Goal: Complete application form

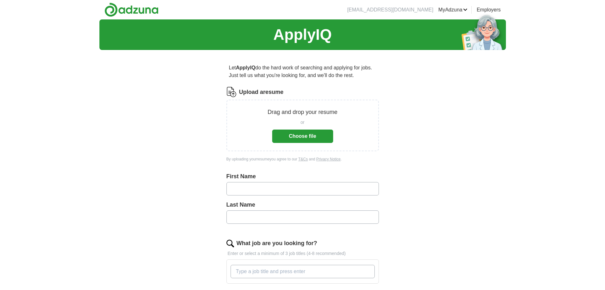
click at [307, 135] on button "Choose file" at bounding box center [302, 135] width 61 height 13
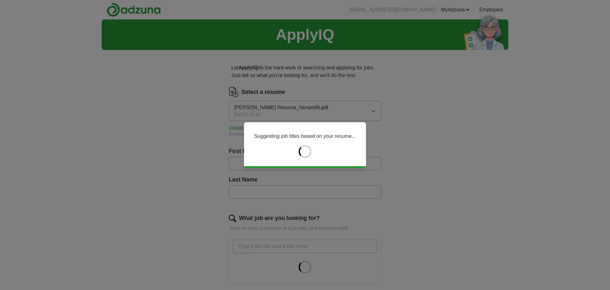
type input "****"
type input "*******"
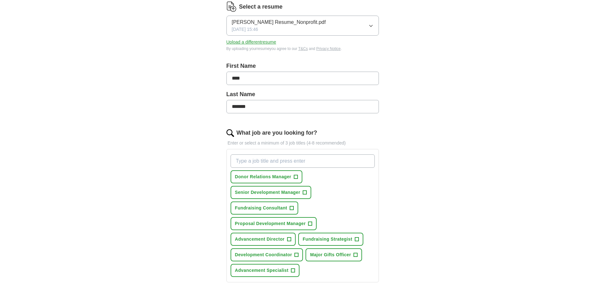
scroll to position [95, 0]
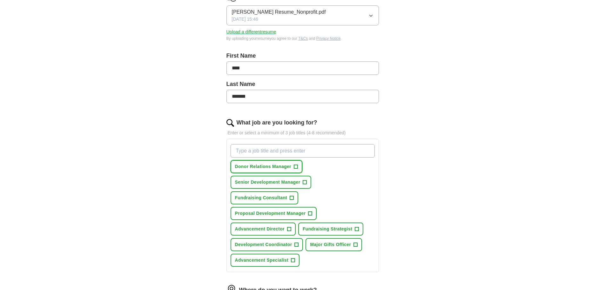
click at [299, 163] on button "Donor Relations Manager +" at bounding box center [267, 166] width 72 height 13
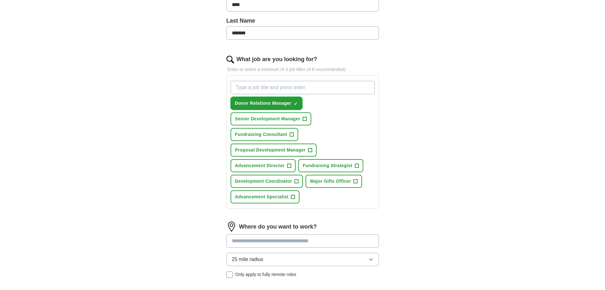
scroll to position [159, 0]
click at [307, 118] on span "+" at bounding box center [305, 118] width 4 height 5
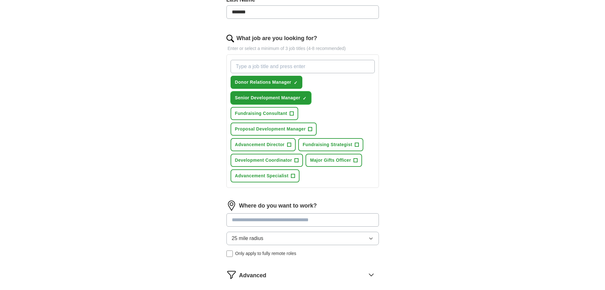
scroll to position [191, 0]
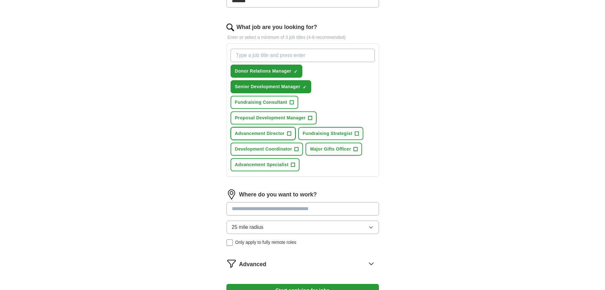
click at [289, 131] on span "+" at bounding box center [289, 133] width 4 height 5
click at [358, 133] on span "+" at bounding box center [357, 133] width 4 height 5
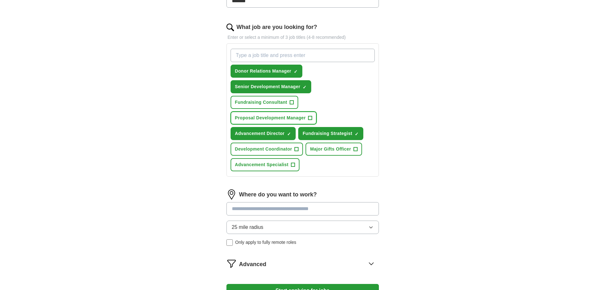
click at [309, 117] on span "+" at bounding box center [311, 117] width 4 height 5
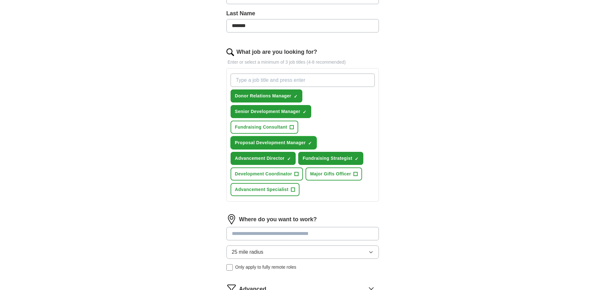
scroll to position [159, 0]
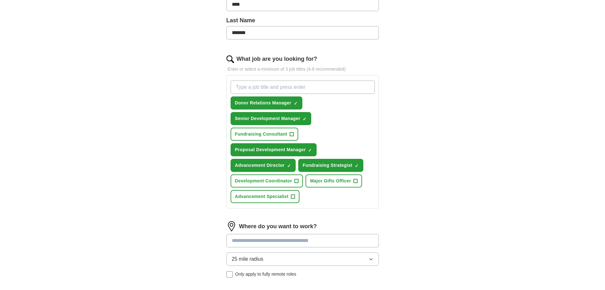
click at [266, 88] on input "What job are you looking for?" at bounding box center [303, 86] width 144 height 13
type input "Grant Writer"
click at [319, 87] on input "Grant Writer" at bounding box center [303, 86] width 144 height 13
click at [284, 87] on input "What job are you looking for?" at bounding box center [303, 86] width 144 height 13
click at [249, 86] on input "Grant Manager" at bounding box center [303, 86] width 144 height 13
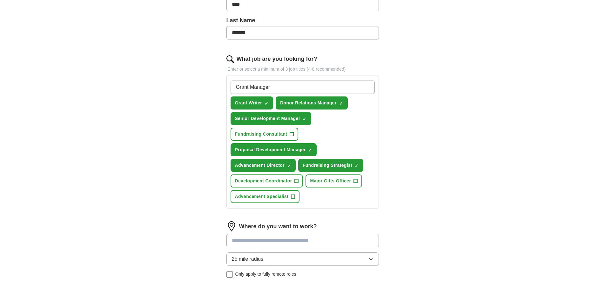
type input "Grants Manager"
click at [286, 87] on input "Grants Manager" at bounding box center [303, 86] width 144 height 13
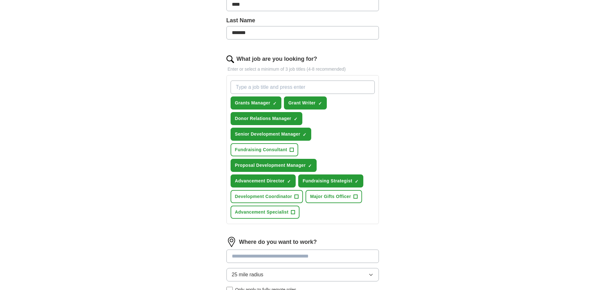
click at [292, 83] on input "What job are you looking for?" at bounding box center [303, 86] width 144 height 13
type input "Director of Stewardship"
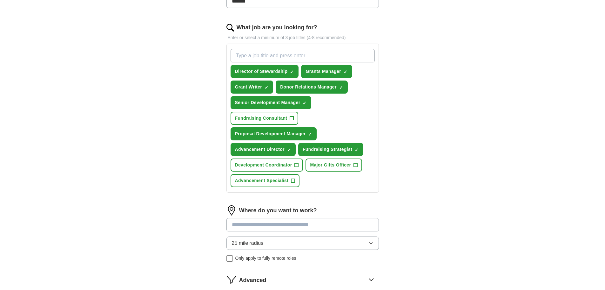
scroll to position [222, 0]
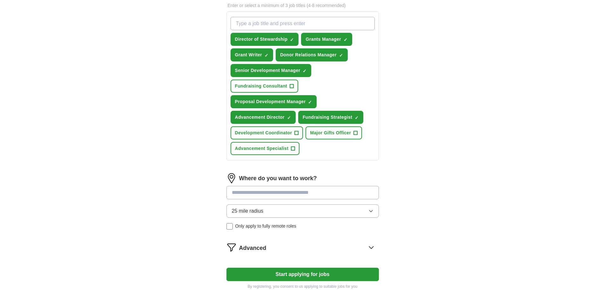
click at [307, 190] on input at bounding box center [303, 192] width 153 height 13
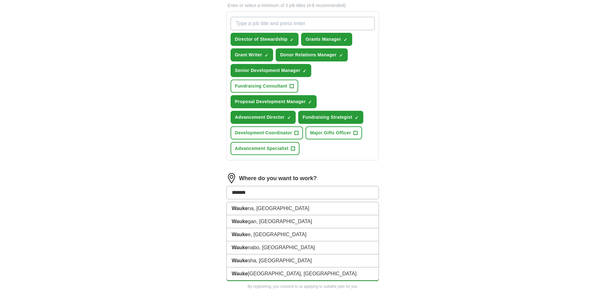
type input "********"
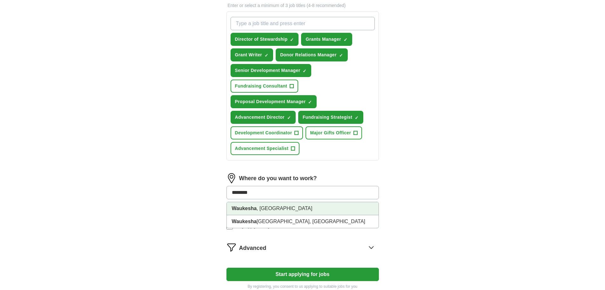
click at [266, 205] on li "Waukesha , [GEOGRAPHIC_DATA]" at bounding box center [303, 208] width 152 height 13
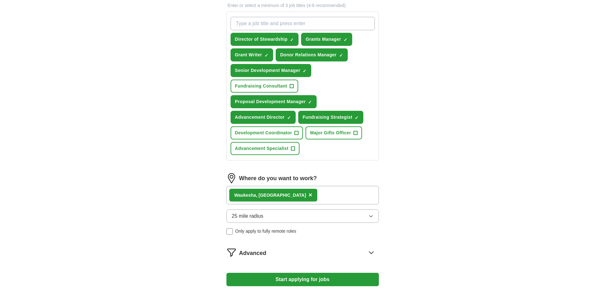
click at [369, 217] on icon "button" at bounding box center [371, 215] width 5 height 5
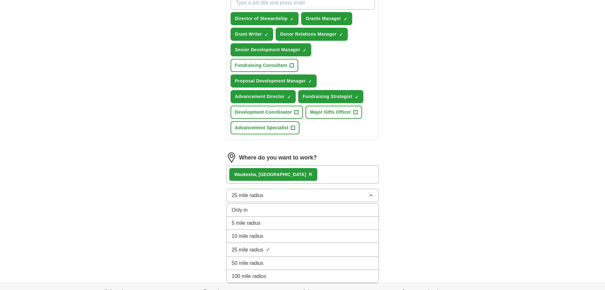
scroll to position [254, 0]
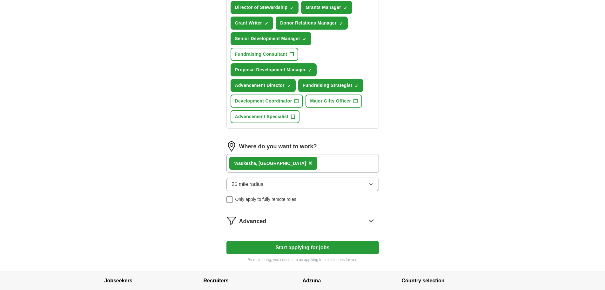
click at [273, 163] on div "Waukesha , [GEOGRAPHIC_DATA] ×" at bounding box center [273, 163] width 88 height 13
click at [274, 160] on div "Waukesha , [GEOGRAPHIC_DATA] ×" at bounding box center [273, 163] width 88 height 13
click at [309, 161] on span "×" at bounding box center [311, 162] width 4 height 7
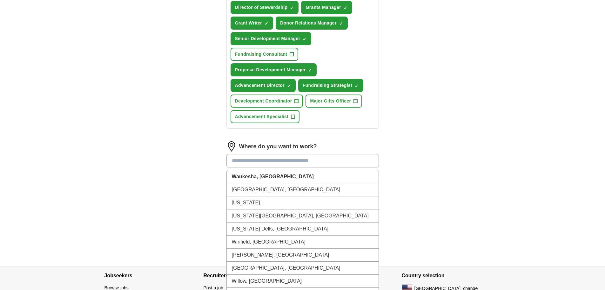
click at [282, 163] on input at bounding box center [303, 160] width 153 height 13
click at [255, 187] on li "[GEOGRAPHIC_DATA], [GEOGRAPHIC_DATA]" at bounding box center [303, 189] width 152 height 13
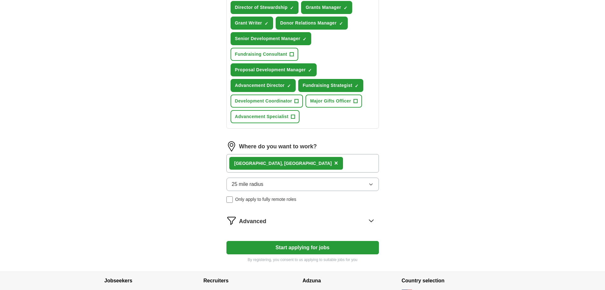
click at [368, 183] on button "25 mile radius" at bounding box center [303, 183] width 153 height 13
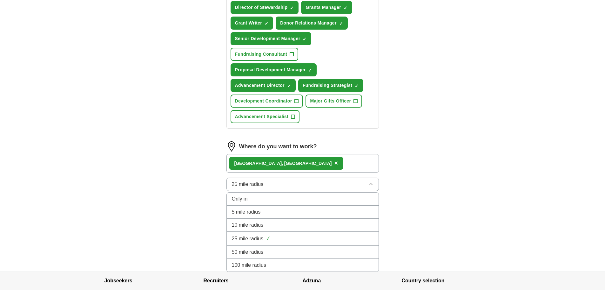
click at [250, 225] on span "10 mile radius" at bounding box center [248, 225] width 32 height 8
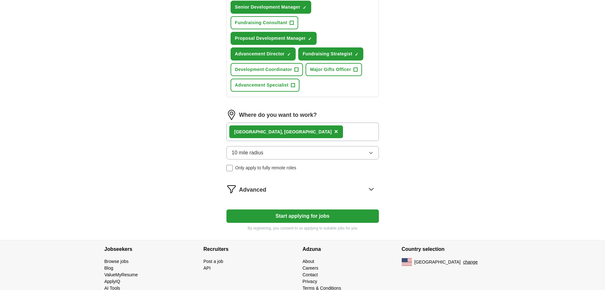
scroll to position [286, 0]
click at [328, 216] on button "Start applying for jobs" at bounding box center [303, 215] width 153 height 13
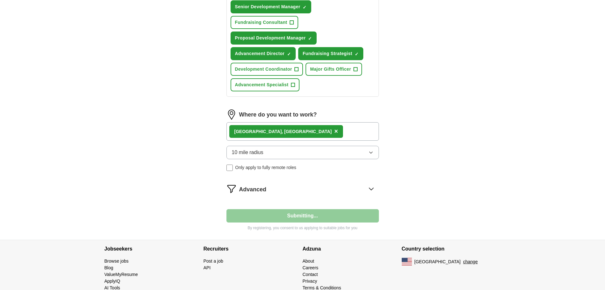
select select "**"
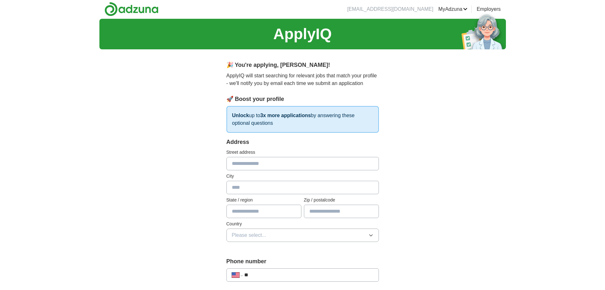
scroll to position [0, 0]
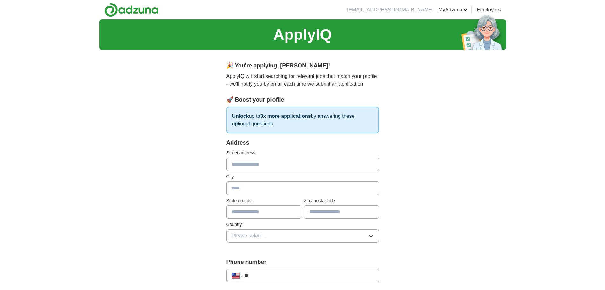
click at [266, 160] on input "text" at bounding box center [303, 163] width 153 height 13
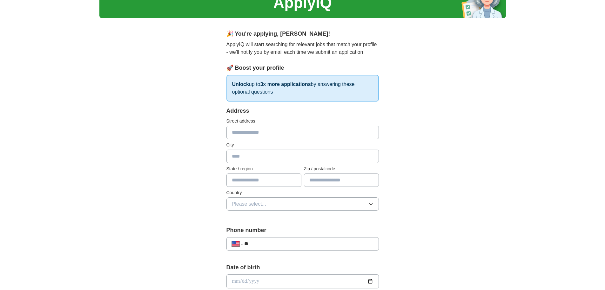
scroll to position [64, 0]
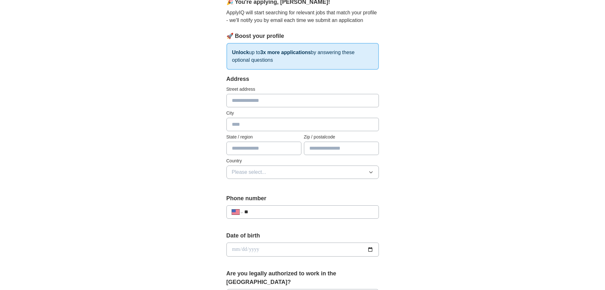
click at [255, 146] on input "text" at bounding box center [264, 147] width 75 height 13
type input "********"
type input "*****"
click at [316, 174] on button "Please select..." at bounding box center [303, 171] width 153 height 13
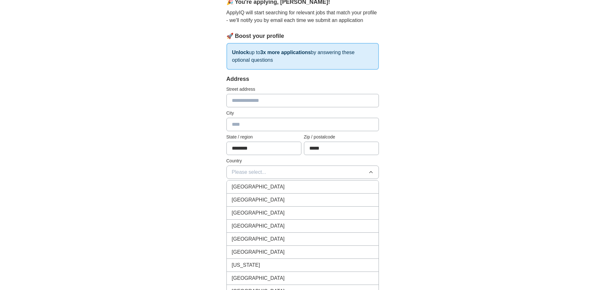
click at [282, 199] on div "[GEOGRAPHIC_DATA]" at bounding box center [303, 200] width 142 height 8
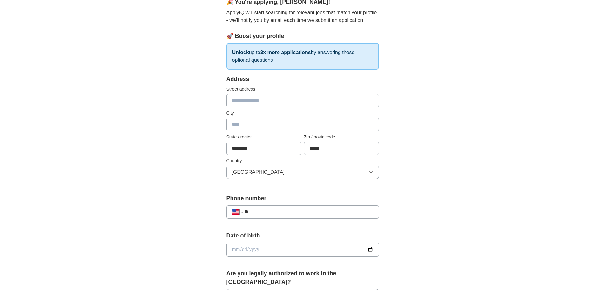
click at [261, 124] on input "text" at bounding box center [303, 124] width 153 height 13
click at [267, 129] on input "text" at bounding box center [303, 124] width 153 height 13
type input "********"
type input "*********"
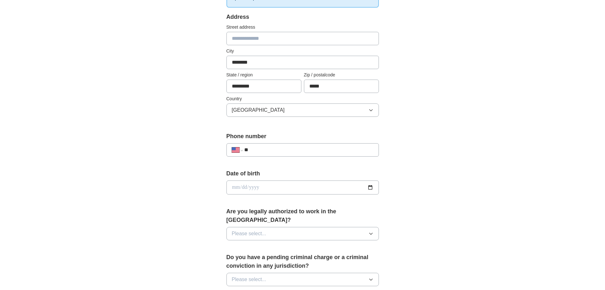
scroll to position [127, 0]
click at [277, 149] on input "**" at bounding box center [308, 148] width 129 height 8
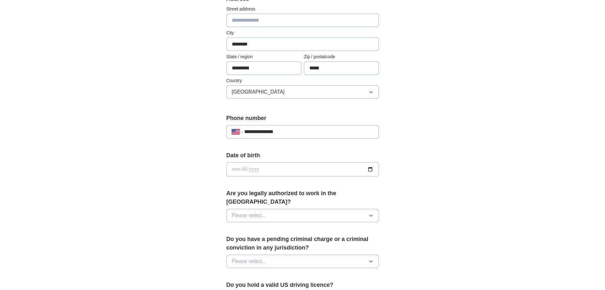
scroll to position [159, 0]
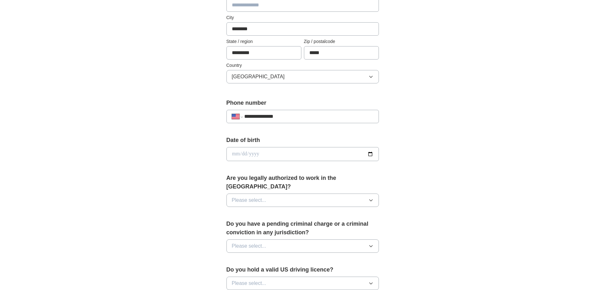
type input "**********"
click at [373, 195] on button "Please select..." at bounding box center [303, 199] width 153 height 13
click at [257, 211] on div "Yes" at bounding box center [303, 215] width 142 height 8
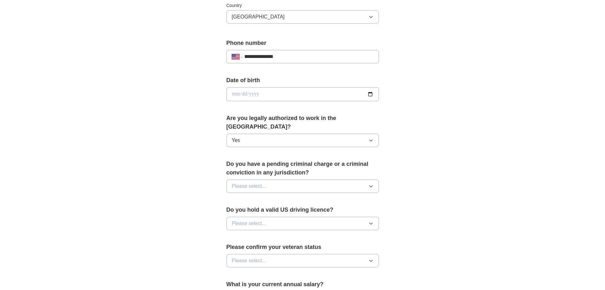
scroll to position [222, 0]
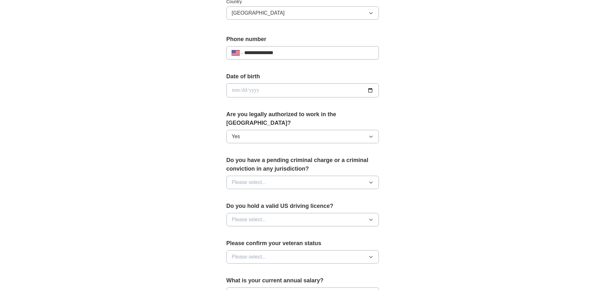
click at [370, 180] on icon "button" at bounding box center [371, 182] width 5 height 5
click at [240, 206] on div "No" at bounding box center [303, 210] width 142 height 8
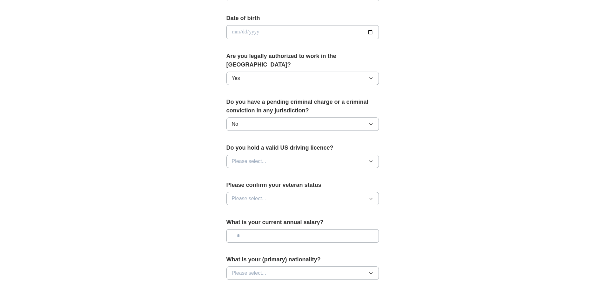
scroll to position [286, 0]
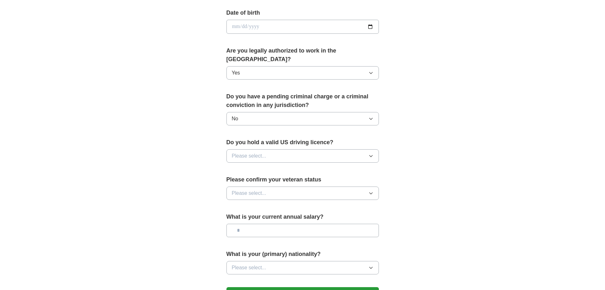
click at [373, 153] on icon "button" at bounding box center [371, 155] width 5 height 5
click at [261, 167] on div "Yes" at bounding box center [303, 171] width 142 height 8
click at [371, 190] on icon "button" at bounding box center [371, 192] width 5 height 5
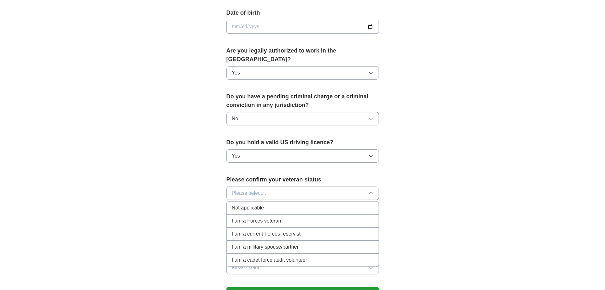
click at [253, 204] on span "Not applicable" at bounding box center [248, 208] width 32 height 8
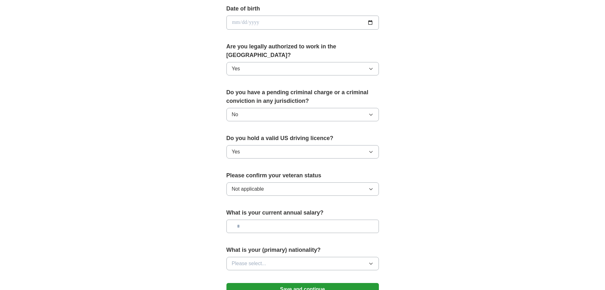
scroll to position [318, 0]
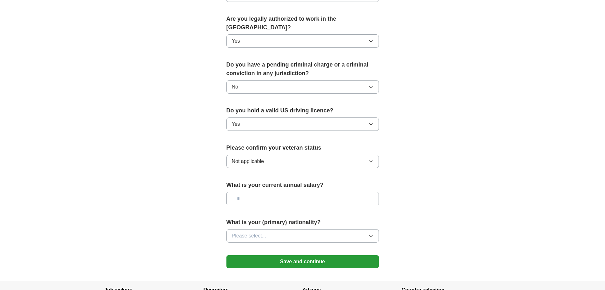
click at [366, 192] on input "text" at bounding box center [303, 198] width 153 height 13
type input "*******"
click at [369, 233] on icon "button" at bounding box center [371, 235] width 5 height 5
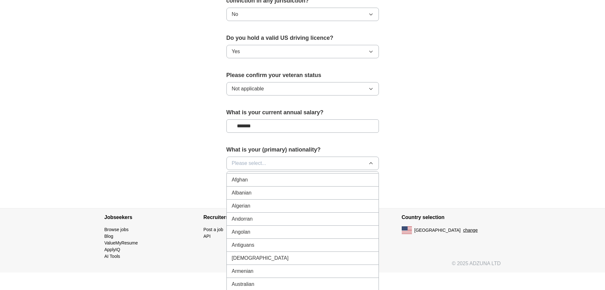
scroll to position [0, 0]
click at [260, 174] on div "American" at bounding box center [303, 178] width 142 height 8
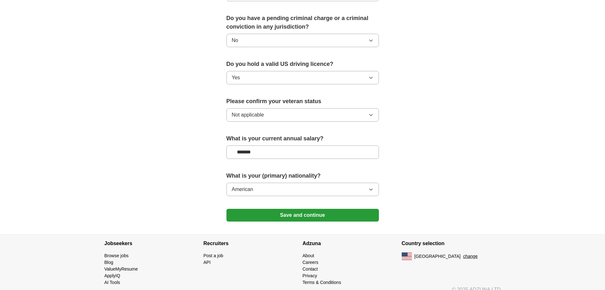
click at [330, 209] on button "Save and continue" at bounding box center [303, 215] width 153 height 13
